Goal: Find specific page/section: Find specific page/section

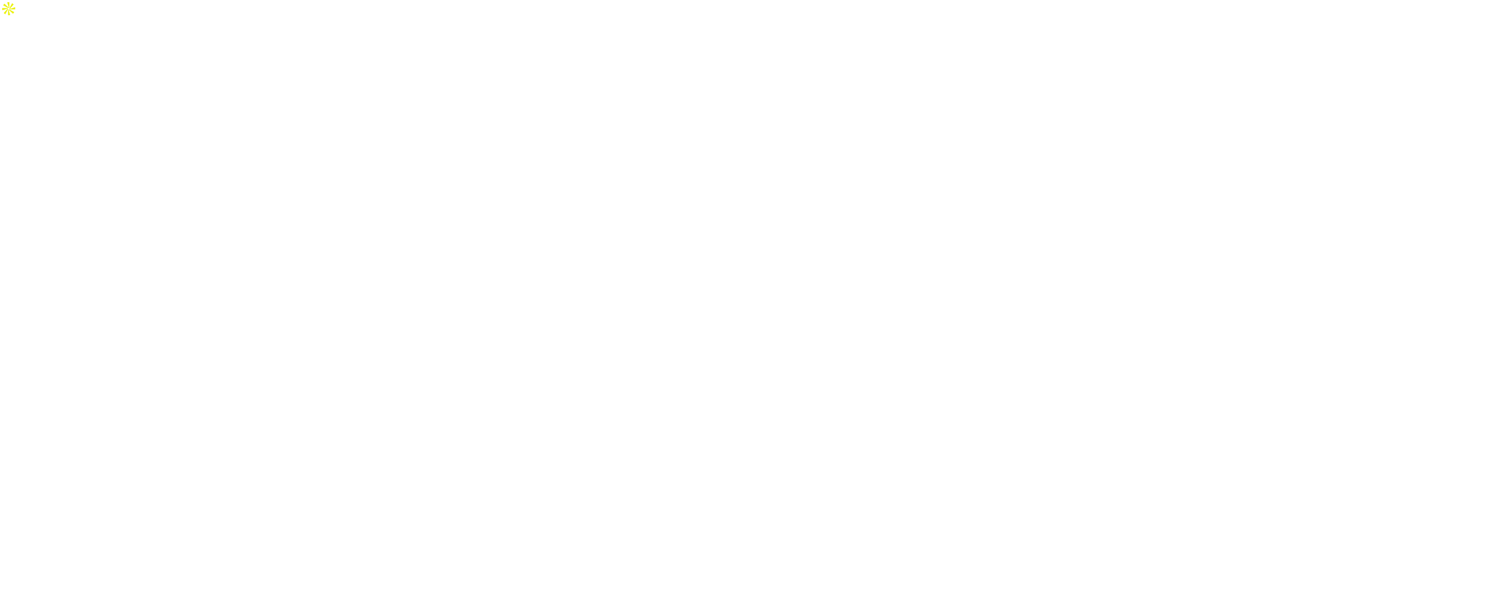
select select "Song"
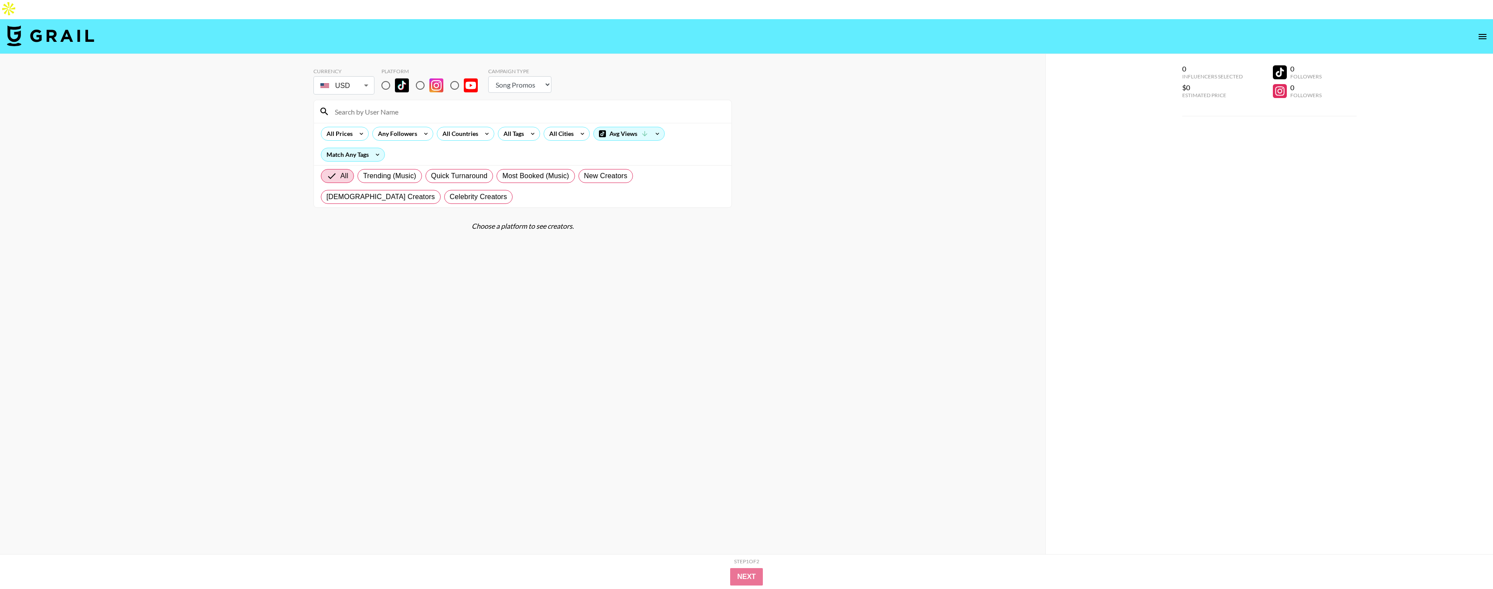
click at [431, 105] on input at bounding box center [527, 112] width 397 height 14
click at [373, 105] on input at bounding box center [527, 112] width 397 height 14
paste input "[PERSON_NAME].[PERSON_NAME].off"
type input "[PERSON_NAME].[PERSON_NAME].off"
click at [388, 76] on input "radio" at bounding box center [386, 85] width 18 height 18
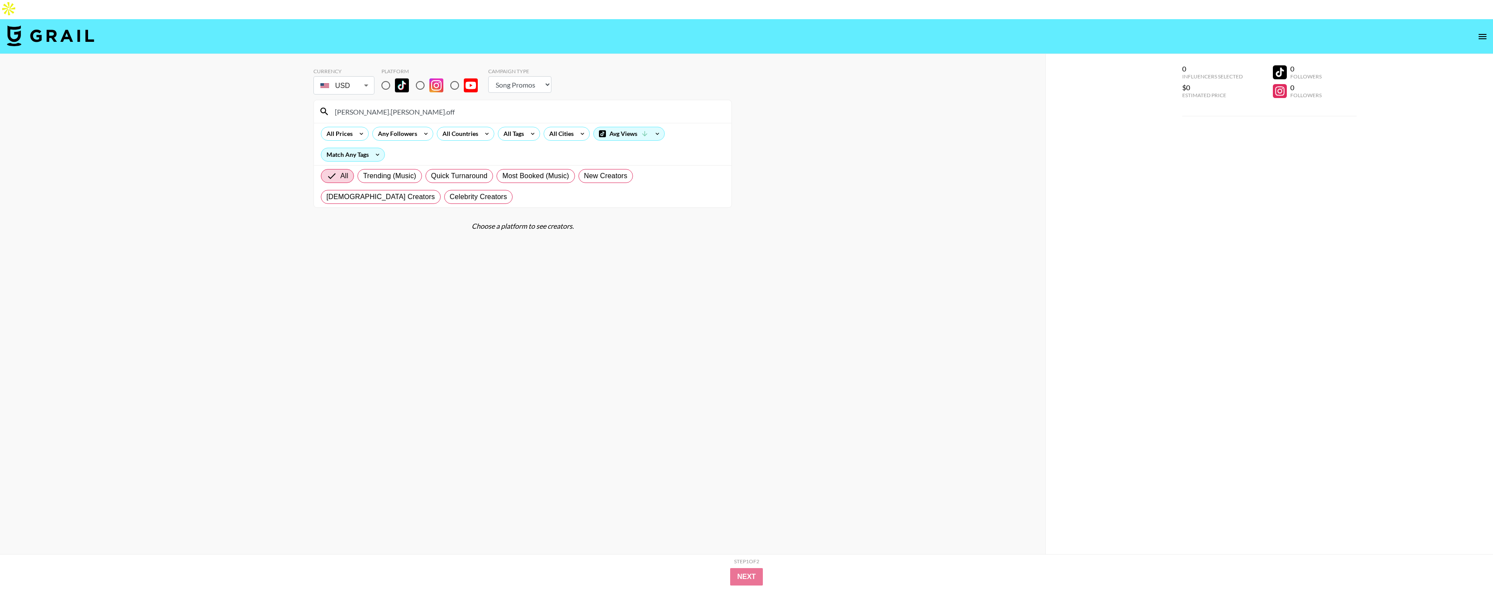
radio input "true"
click at [387, 105] on input "[PERSON_NAME].[PERSON_NAME].off" at bounding box center [527, 112] width 397 height 14
type input "[PERSON_NAME].[PERSON_NAME].off"
